Goal: Transaction & Acquisition: Purchase product/service

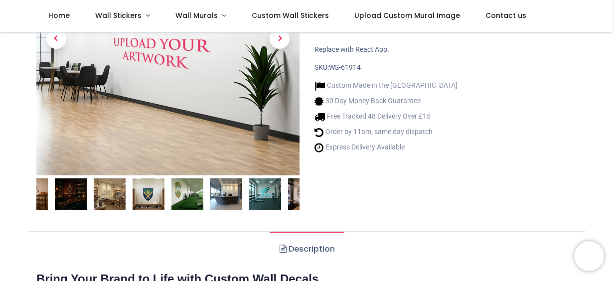
type input "**********"
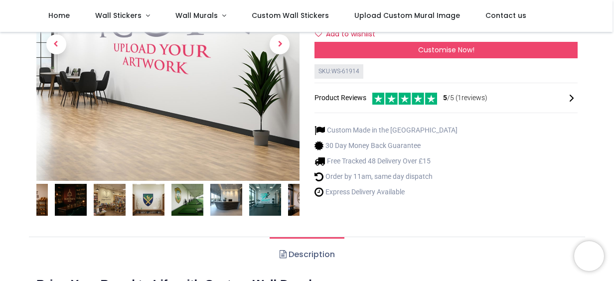
scroll to position [100, 0]
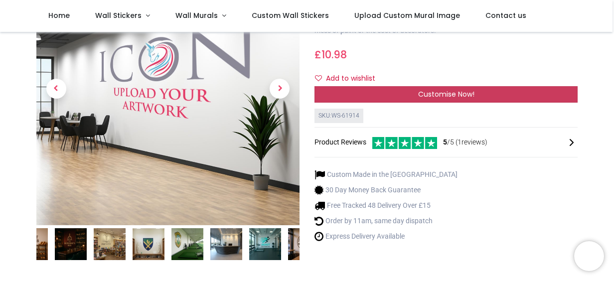
click at [452, 95] on span "Customise Now!" at bounding box center [446, 94] width 56 height 10
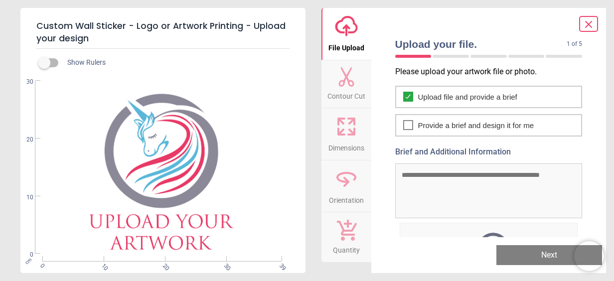
click at [346, 26] on icon at bounding box center [346, 29] width 7 height 11
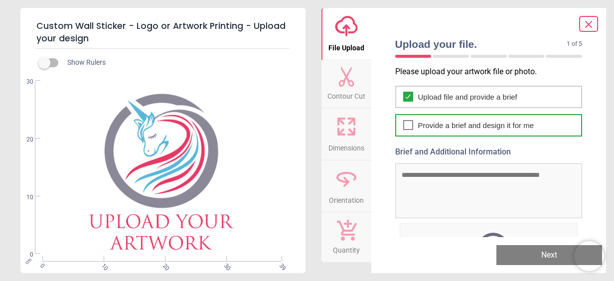
scroll to position [92, 0]
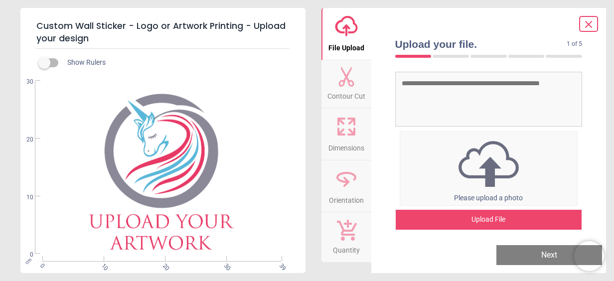
click at [501, 217] on div "Upload File" at bounding box center [489, 220] width 186 height 20
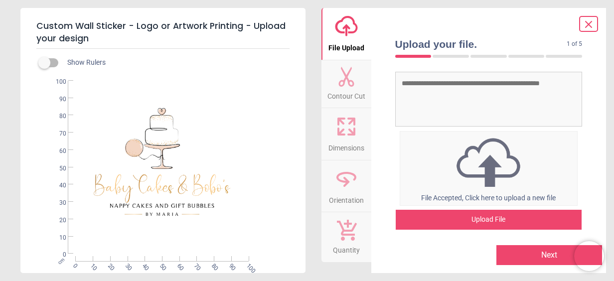
click at [554, 254] on button "Next" at bounding box center [549, 255] width 106 height 20
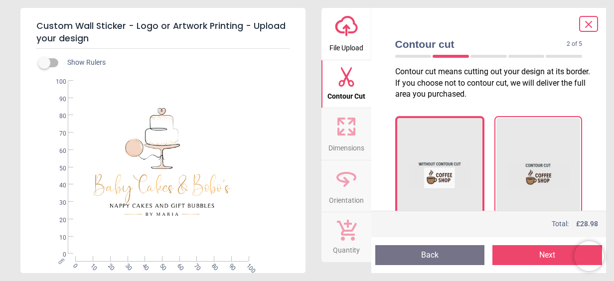
click at [519, 148] on img at bounding box center [538, 176] width 63 height 100
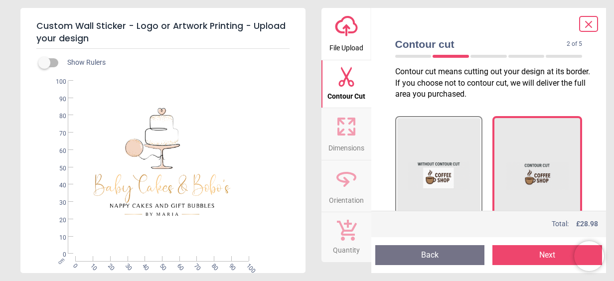
click at [536, 255] on button "Next" at bounding box center [547, 255] width 110 height 20
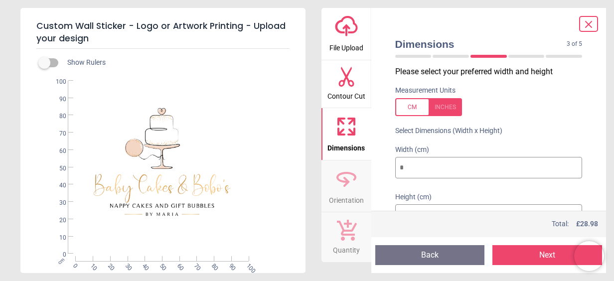
type input "**"
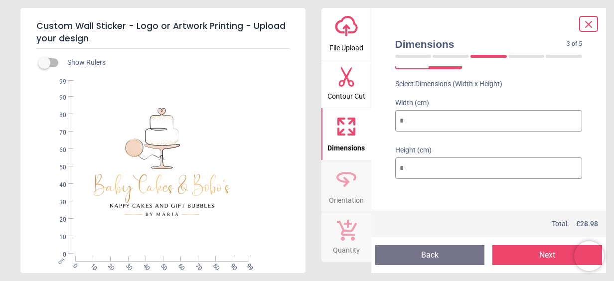
type input "*"
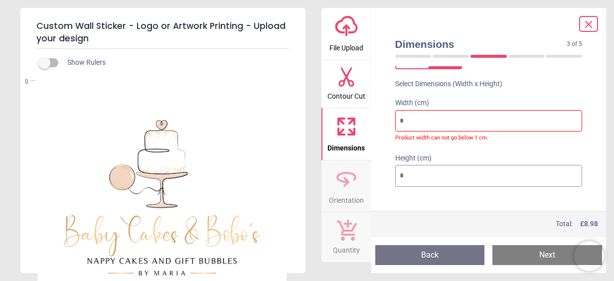
type input "*"
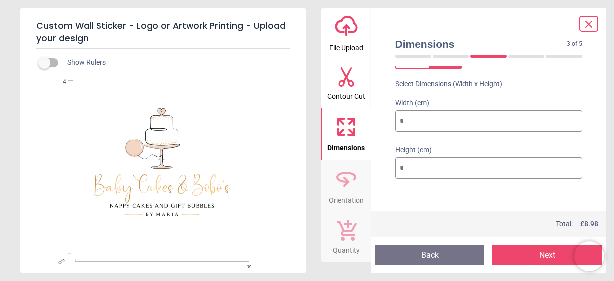
type input "**"
click at [532, 254] on button "Next" at bounding box center [547, 255] width 110 height 20
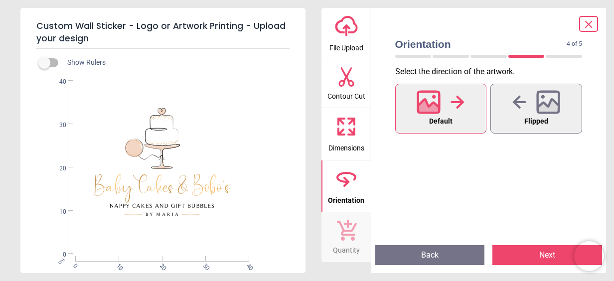
click at [441, 112] on div at bounding box center [440, 102] width 48 height 26
click at [530, 251] on button "Next" at bounding box center [547, 255] width 110 height 20
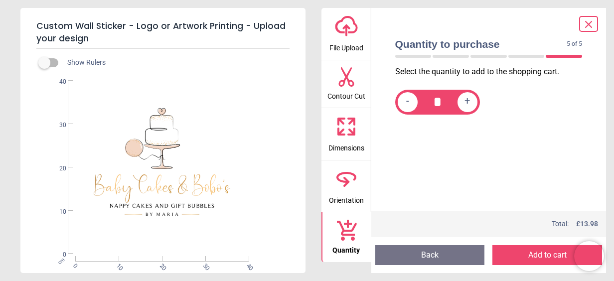
click at [470, 102] on div "+" at bounding box center [467, 102] width 20 height 20
type input "*"
click at [550, 258] on button "Add to cart" at bounding box center [547, 255] width 110 height 20
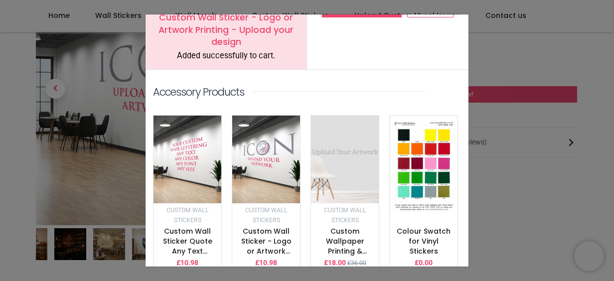
scroll to position [0, 0]
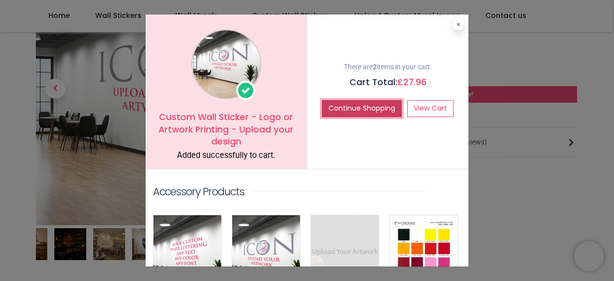
click at [369, 111] on button "Continue Shopping" at bounding box center [362, 108] width 80 height 17
